Goal: Transaction & Acquisition: Purchase product/service

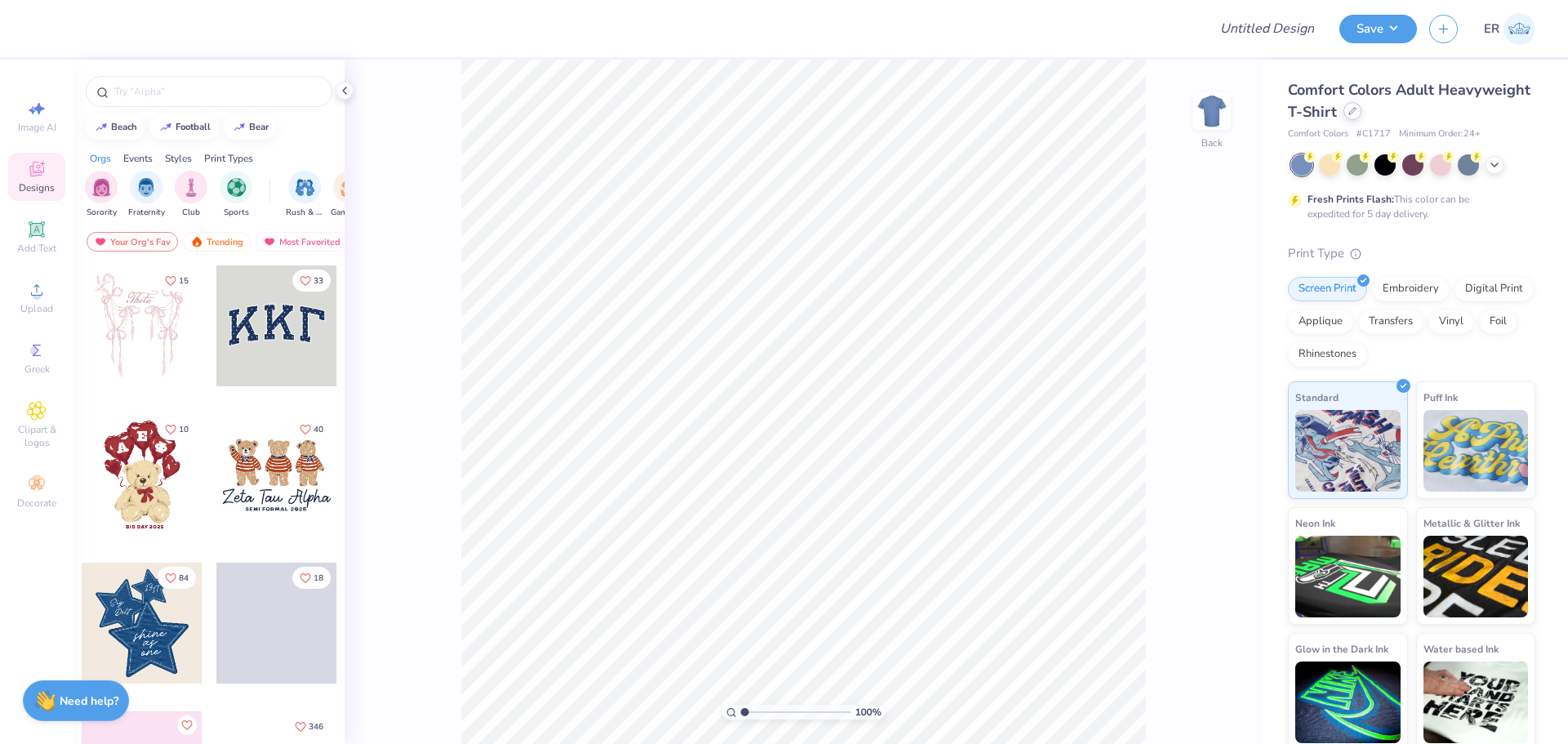
click at [1361, 116] on div at bounding box center [1352, 111] width 18 height 18
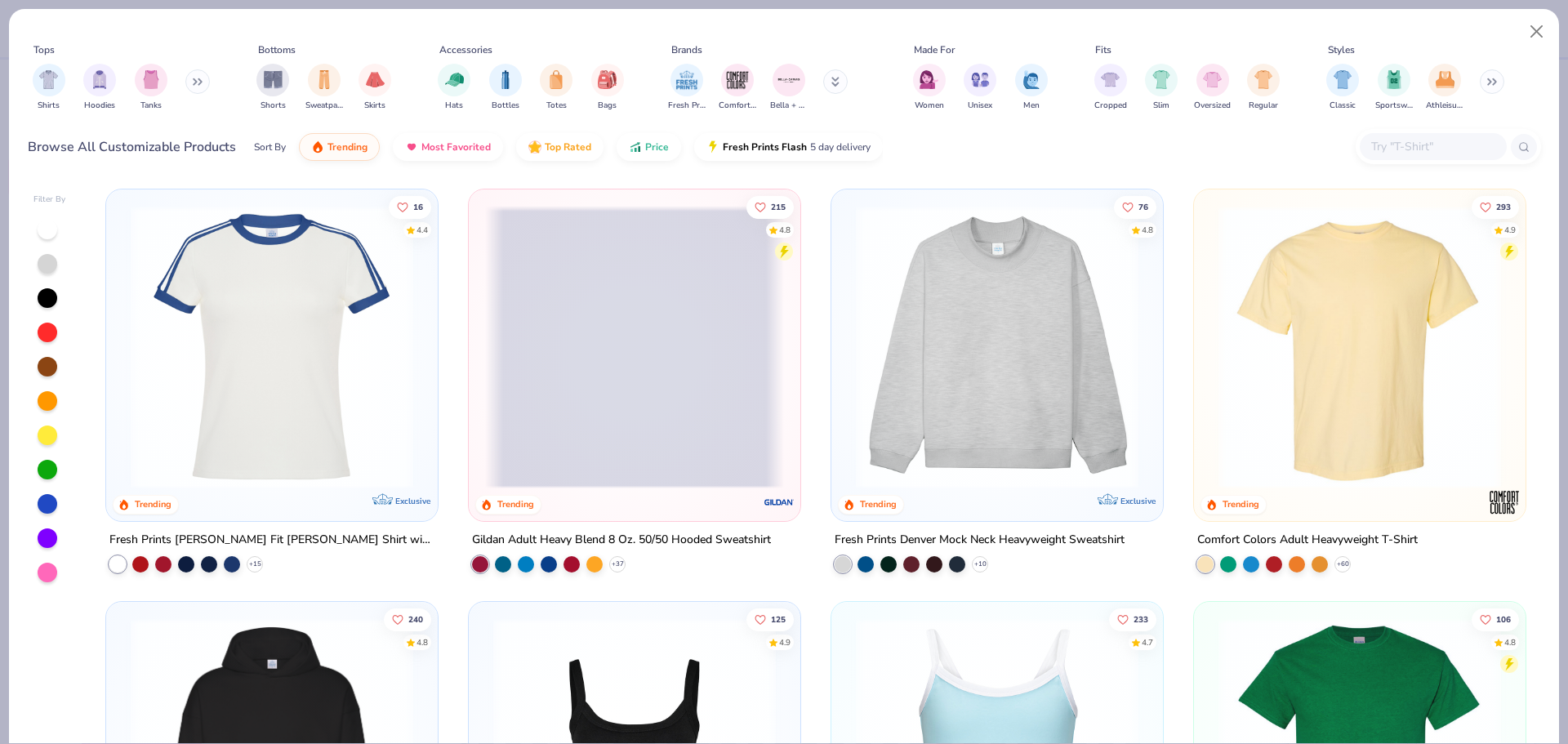
click at [1398, 156] on input "text" at bounding box center [1432, 146] width 126 height 19
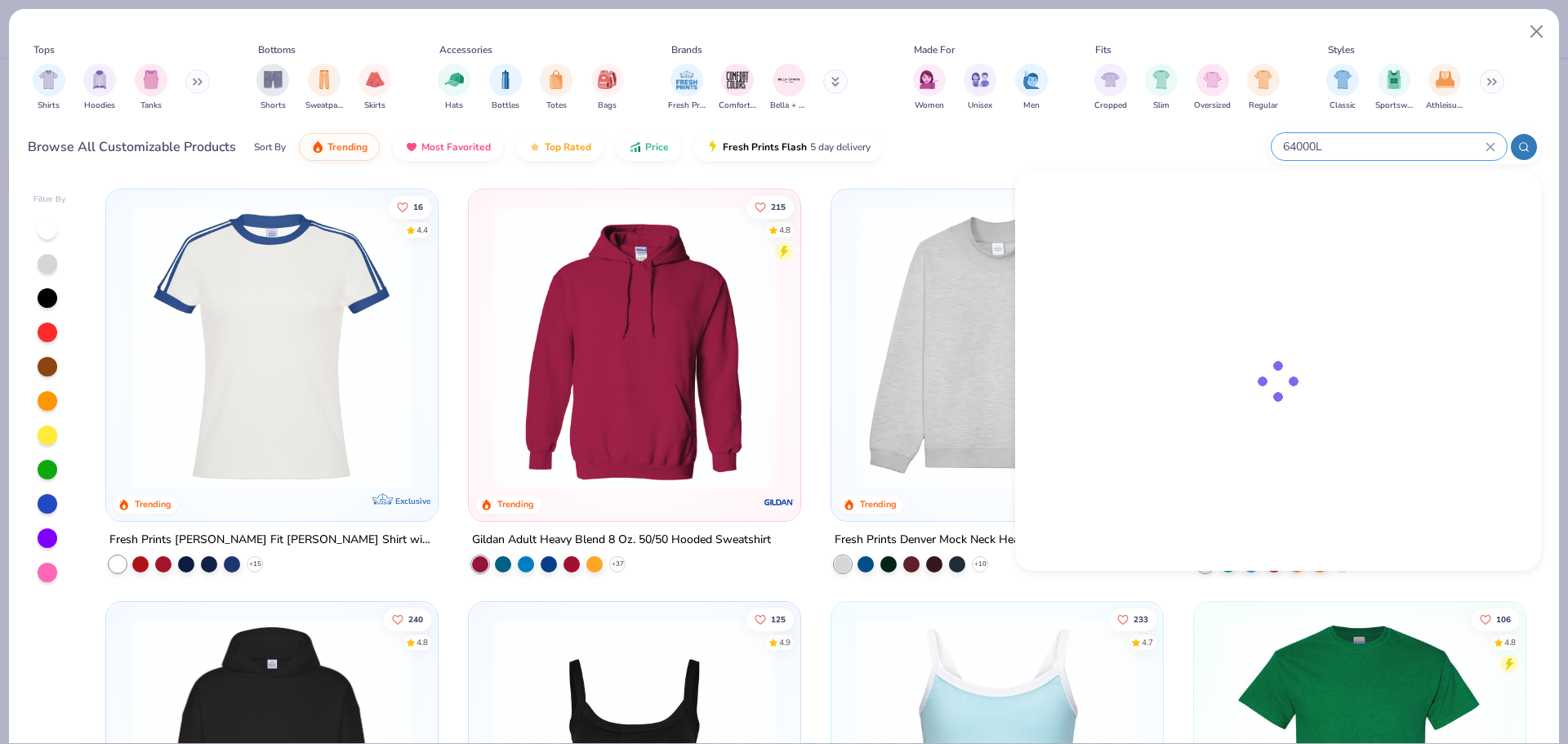
type input "64000L"
